Goal: Check status

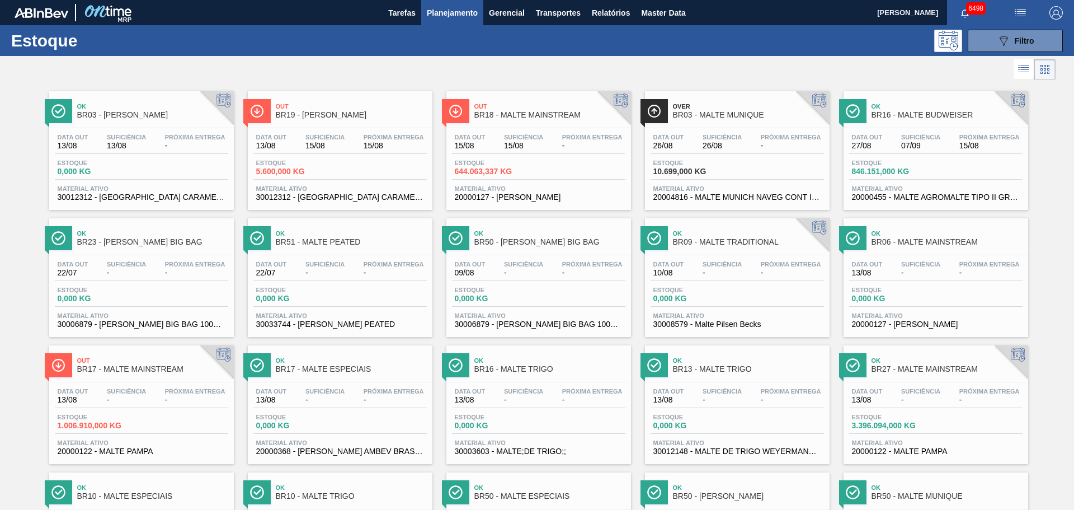
click at [448, 13] on span "Planejamento" at bounding box center [452, 12] width 51 height 13
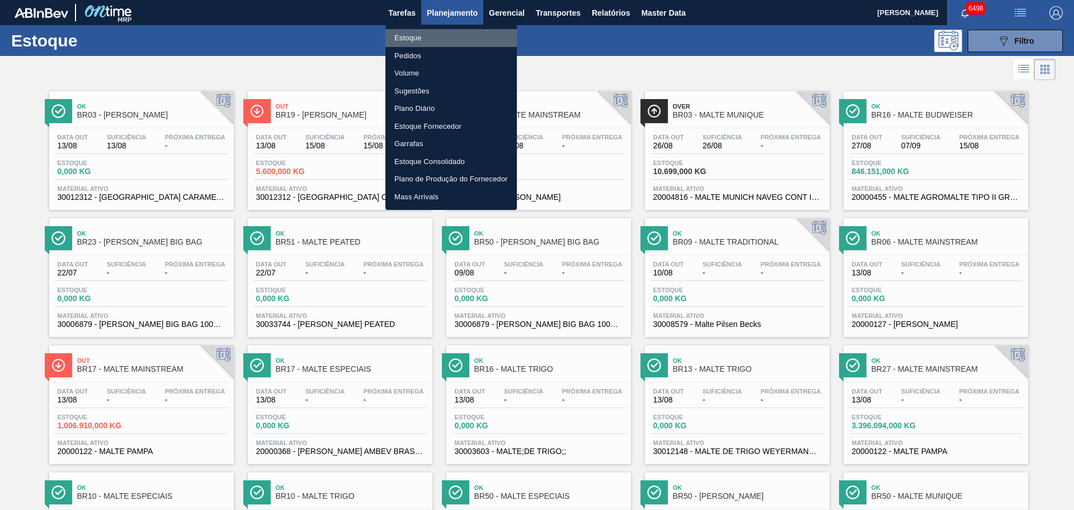
click at [423, 40] on li "Estoque" at bounding box center [452, 38] width 132 height 18
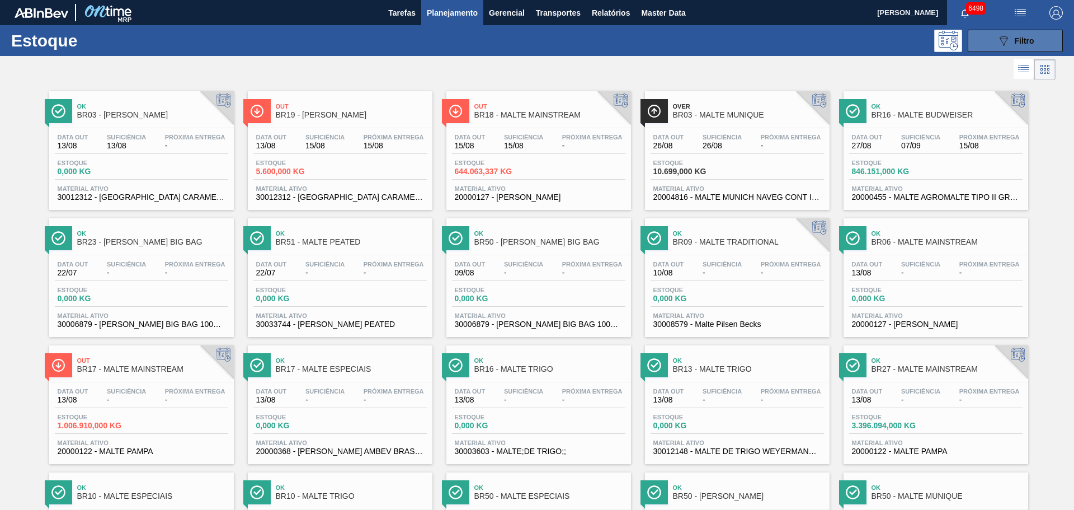
click at [1011, 41] on div "089F7B8B-B2A5-4AFE-B5C0-19BA573D28AC Filtro" at bounding box center [1015, 40] width 37 height 13
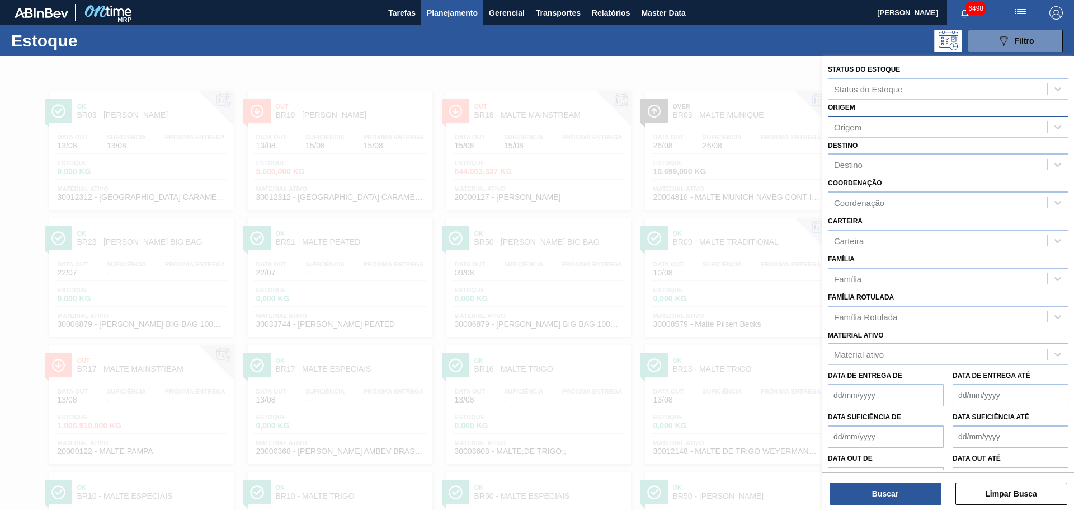
click at [881, 128] on div "Origem" at bounding box center [938, 127] width 219 height 16
click at [930, 72] on div "Status do [GEOGRAPHIC_DATA] Status do [GEOGRAPHIC_DATA]" at bounding box center [948, 81] width 241 height 38
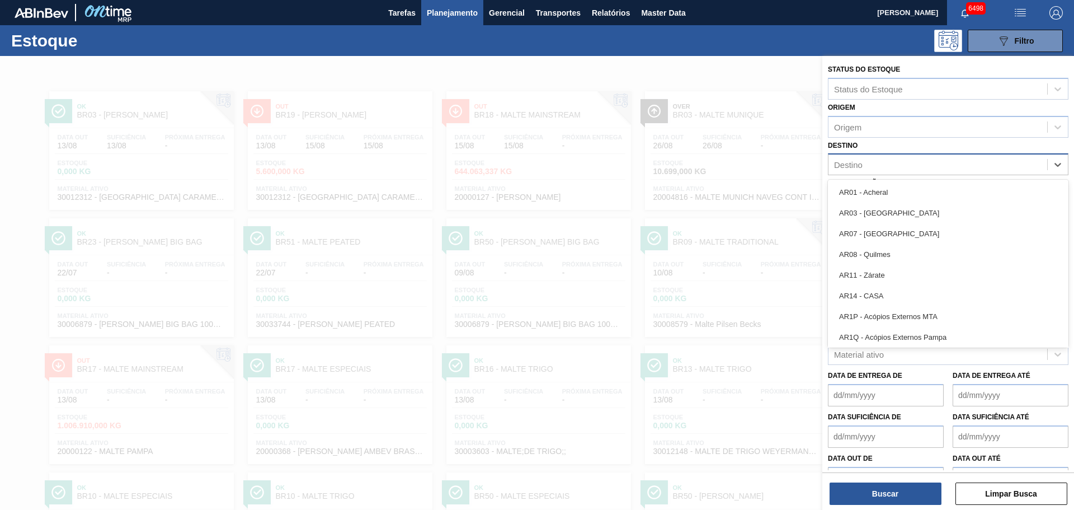
click at [877, 164] on div "Destino" at bounding box center [938, 165] width 219 height 16
type input "rio"
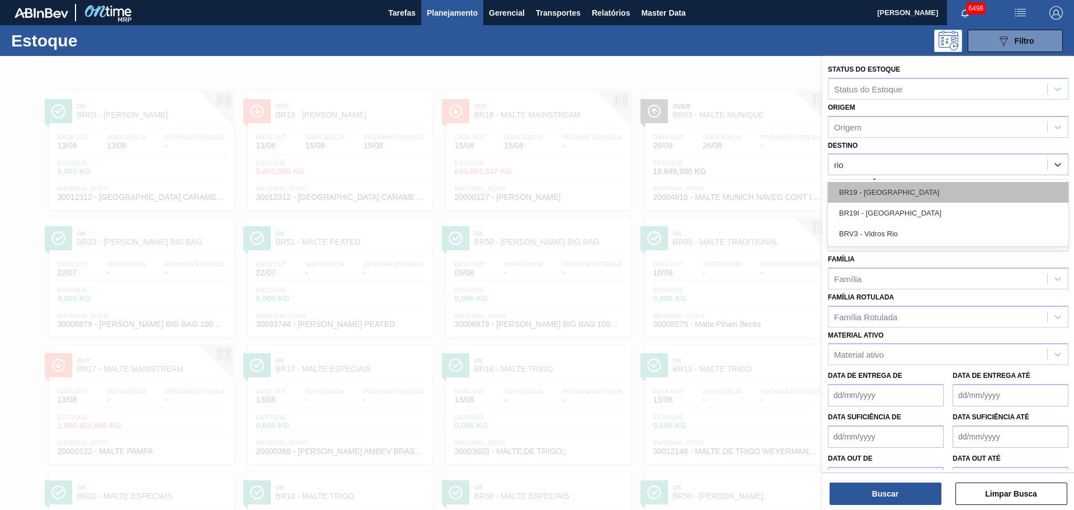
click at [867, 191] on div "BR19 - [GEOGRAPHIC_DATA]" at bounding box center [948, 192] width 241 height 21
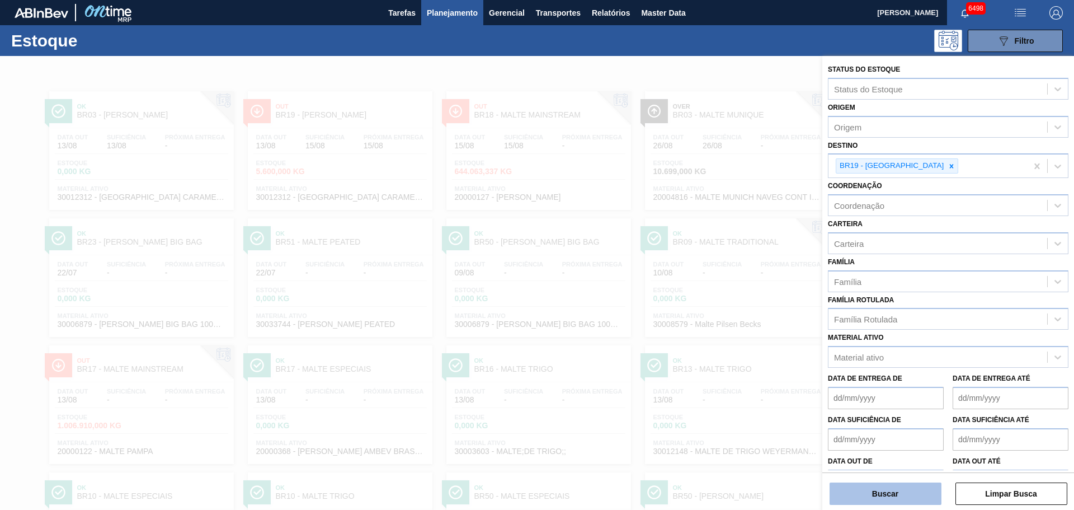
click at [911, 502] on button "Buscar" at bounding box center [886, 493] width 112 height 22
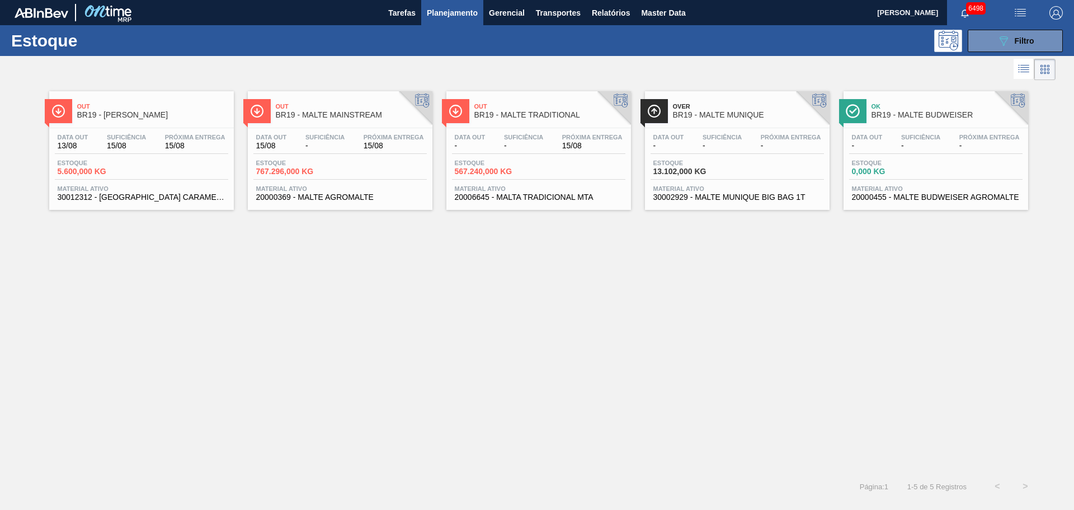
click at [386, 174] on div "Estoque 767.296,000 KG" at bounding box center [340, 169] width 173 height 20
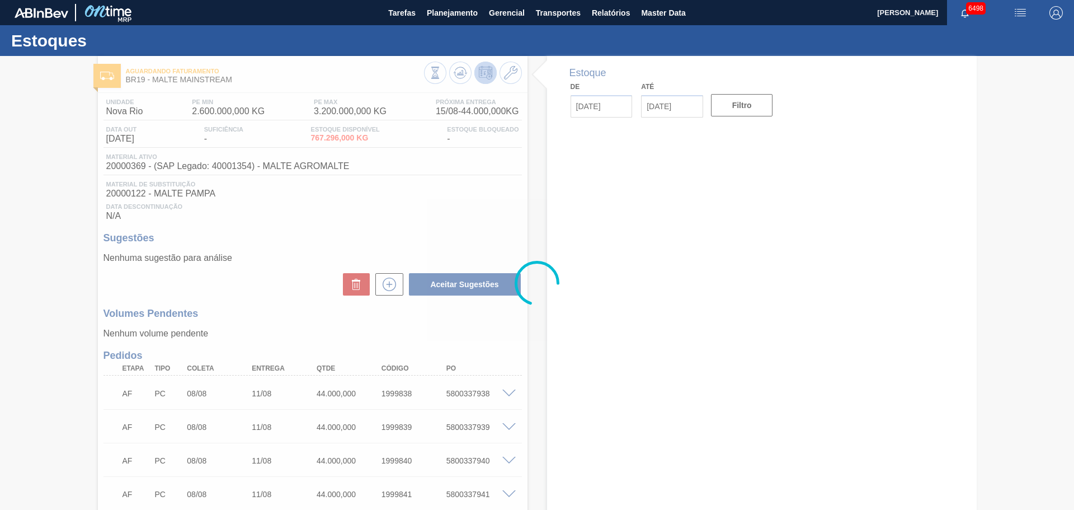
type input "[DATE]"
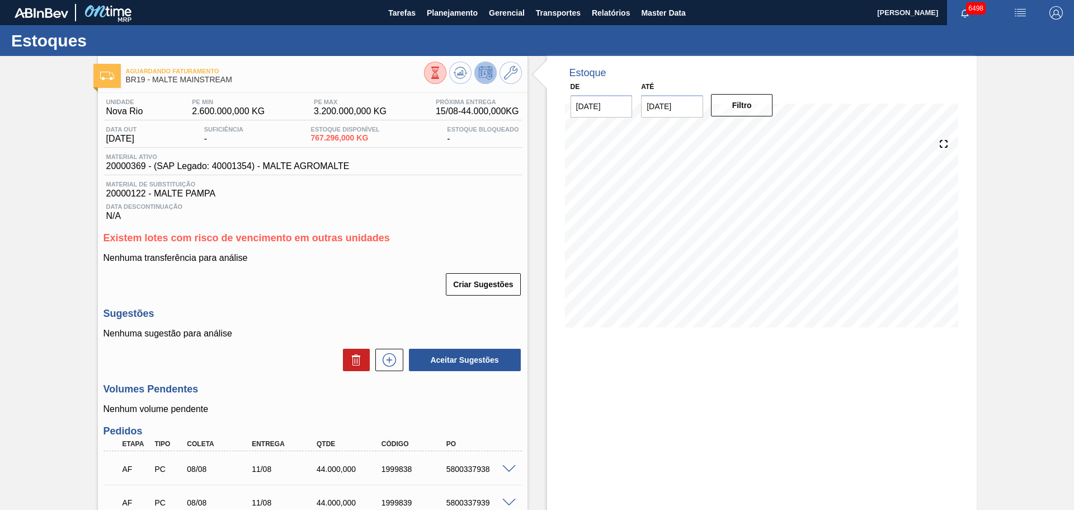
click at [334, 233] on span "Existem lotes com risco de vencimento em outras unidades" at bounding box center [247, 237] width 287 height 11
click at [332, 235] on span "Existem lotes com risco de vencimento em outras unidades" at bounding box center [247, 237] width 287 height 11
drag, startPoint x: 196, startPoint y: 259, endPoint x: 206, endPoint y: 260, distance: 10.7
click at [201, 260] on p "Nenhuma transferência para análise" at bounding box center [313, 258] width 419 height 10
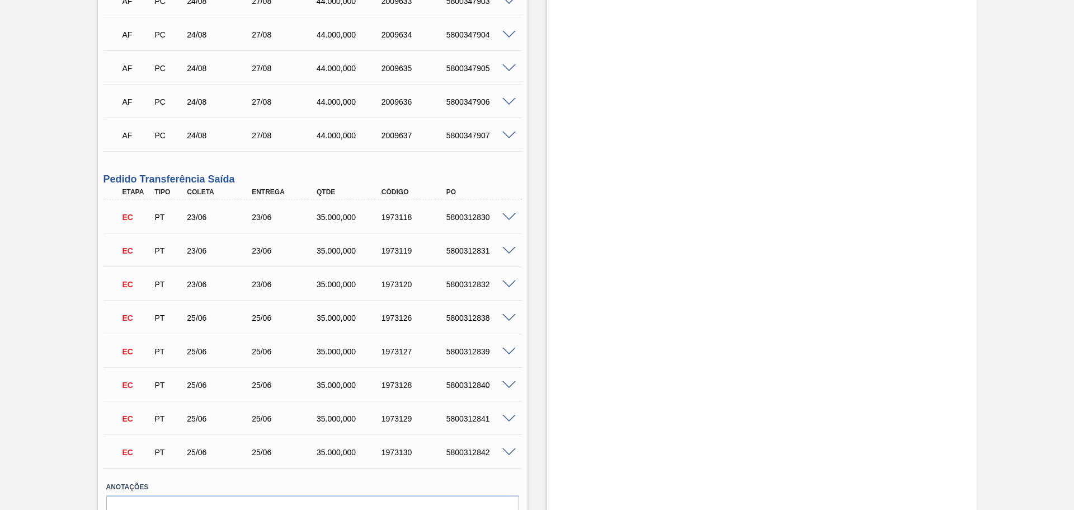
scroll to position [6170, 0]
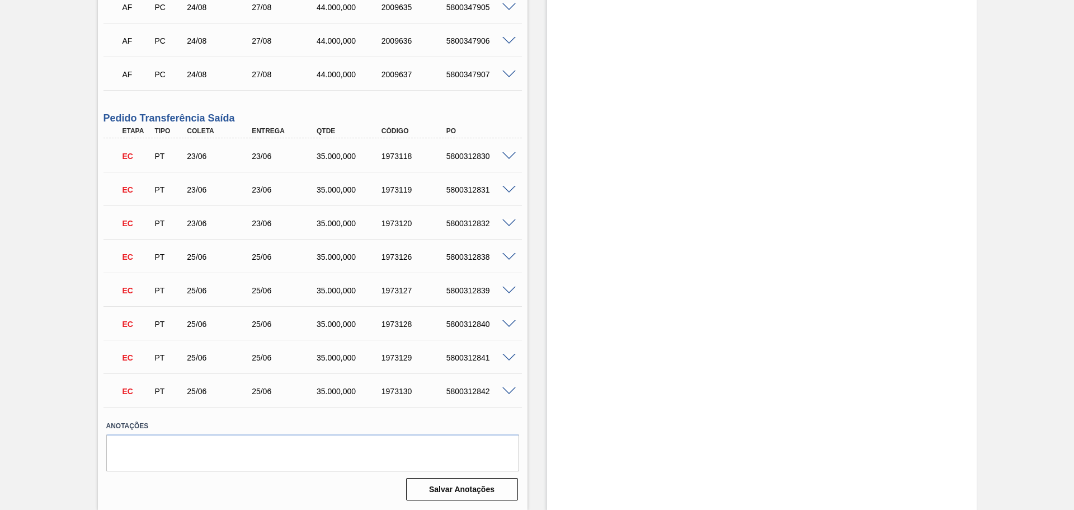
click at [220, 119] on h3 "Pedido Transferência Saída" at bounding box center [313, 118] width 419 height 12
click at [510, 156] on span at bounding box center [509, 156] width 13 height 8
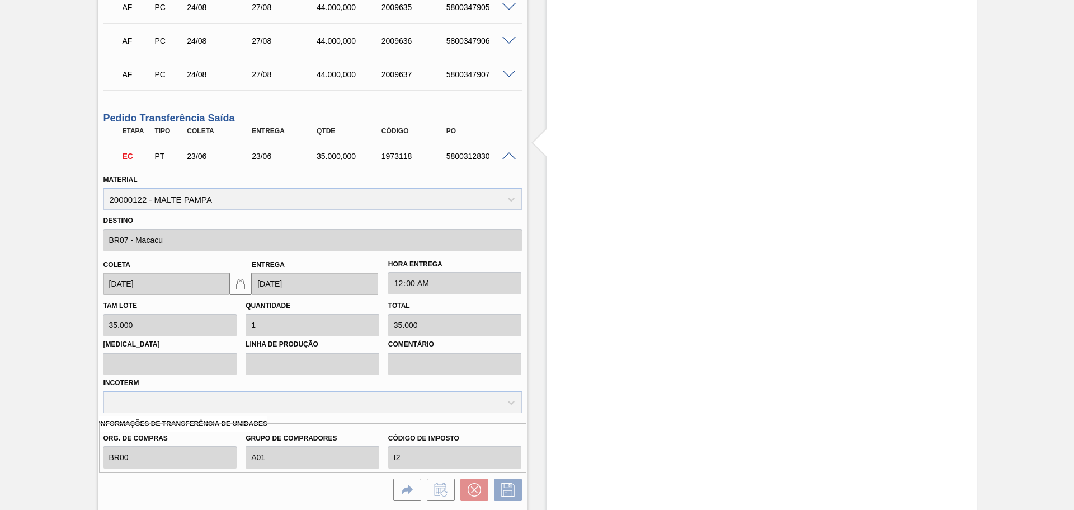
click at [510, 157] on span at bounding box center [509, 156] width 13 height 8
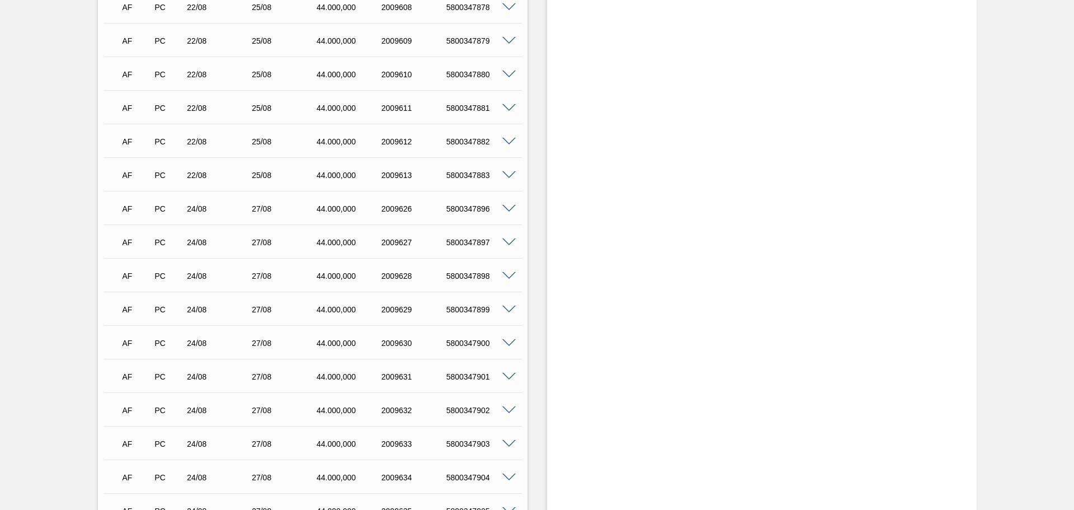
scroll to position [5498, 0]
